Goal: Communication & Community: Connect with others

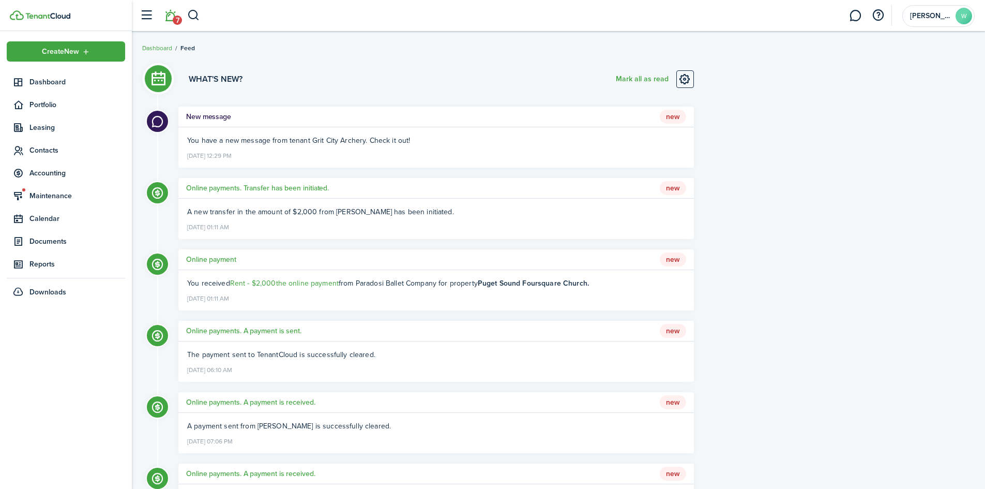
click at [166, 17] on li "7" at bounding box center [170, 16] width 24 height 26
click at [162, 12] on li "7" at bounding box center [170, 16] width 24 height 26
click at [167, 20] on li "7" at bounding box center [170, 16] width 24 height 26
click at [170, 20] on li "7" at bounding box center [170, 16] width 24 height 26
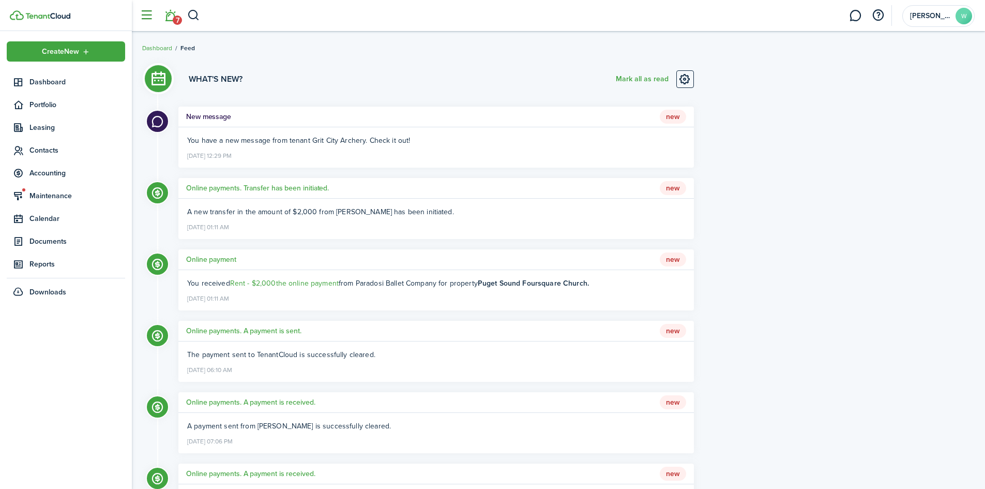
click at [150, 17] on button "button" at bounding box center [146, 16] width 20 height 20
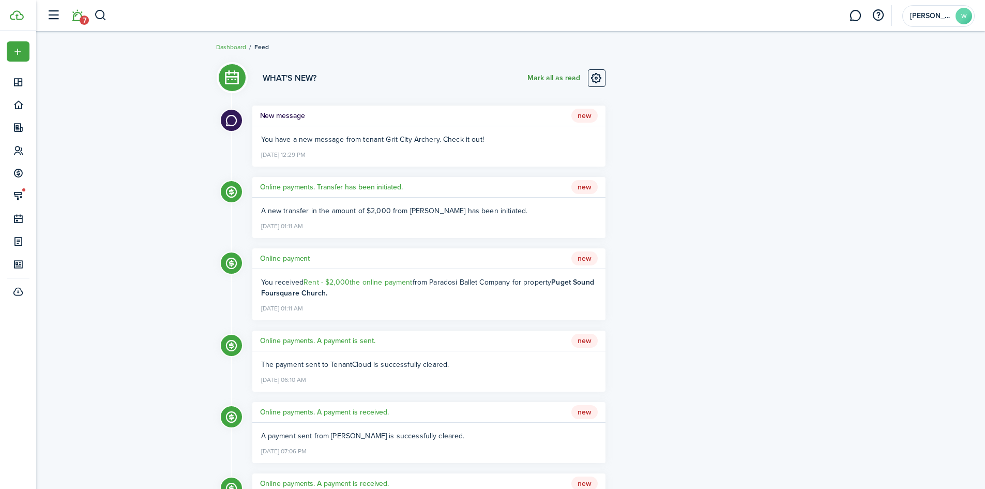
scroll to position [1, 0]
click at [560, 74] on button "Mark all as read" at bounding box center [553, 79] width 53 height 18
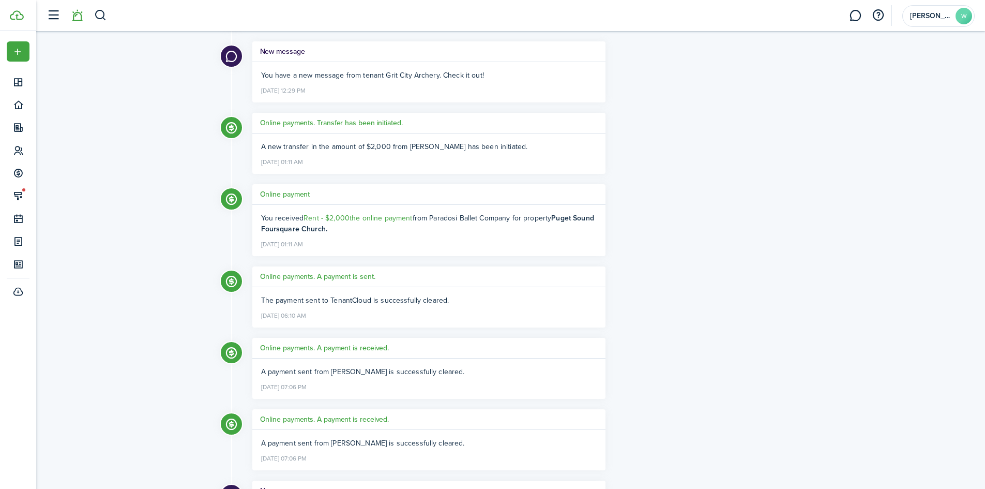
scroll to position [0, 0]
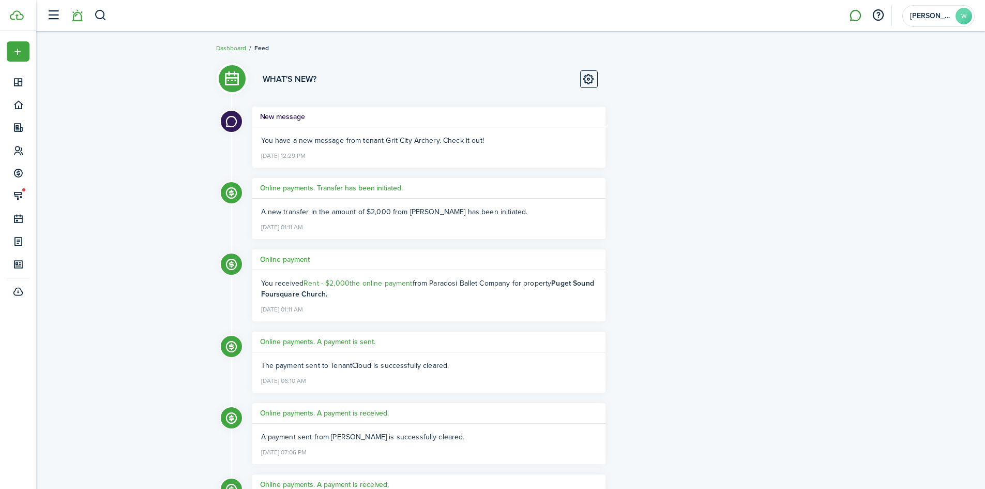
click at [856, 16] on link at bounding box center [855, 16] width 20 height 26
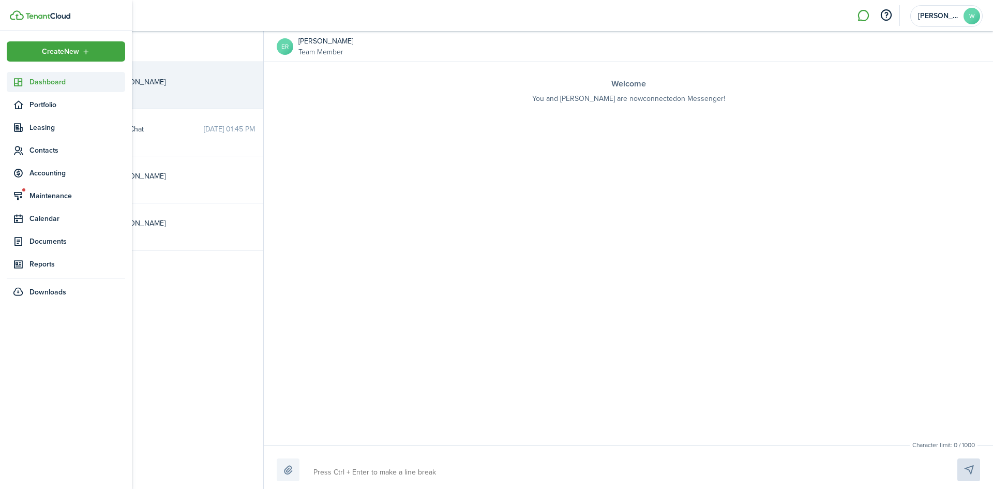
click at [29, 79] on sidebar-link-icon at bounding box center [18, 82] width 23 height 11
